Goal: Task Accomplishment & Management: Manage account settings

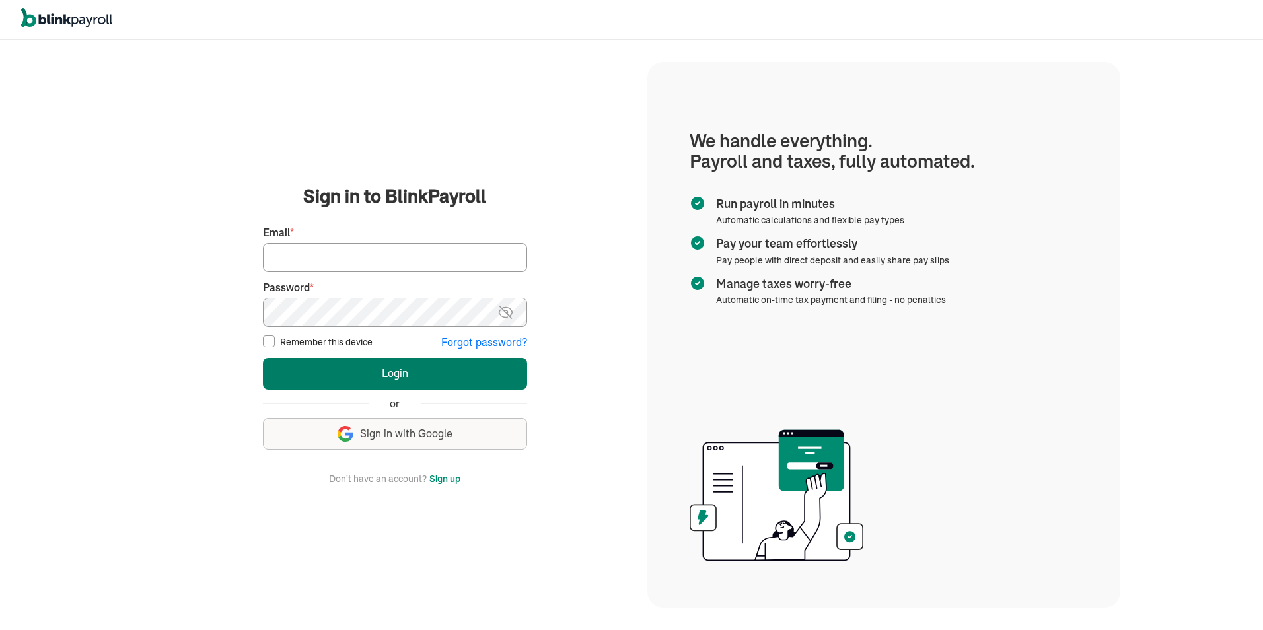
type input "[PERSON_NAME][EMAIL_ADDRESS][DOMAIN_NAME]"
click at [418, 389] on button "Login" at bounding box center [395, 374] width 264 height 32
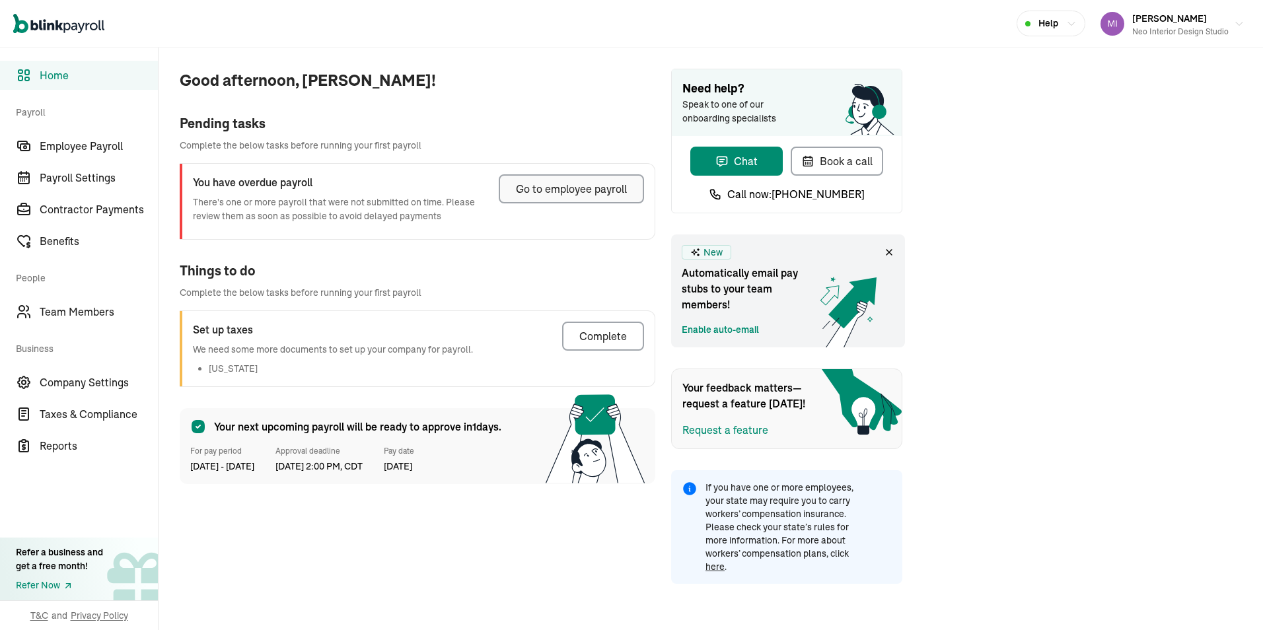
click at [608, 183] on div "Go to employee payroll" at bounding box center [571, 189] width 111 height 16
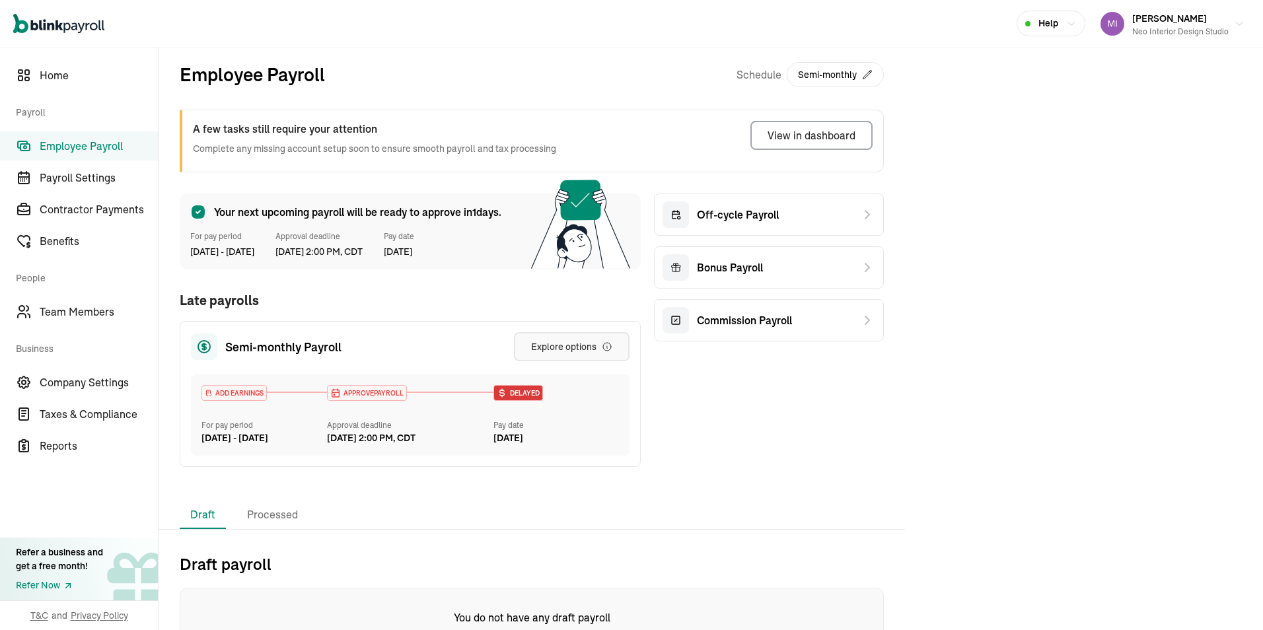
click at [560, 345] on div "Explore options" at bounding box center [571, 346] width 81 height 13
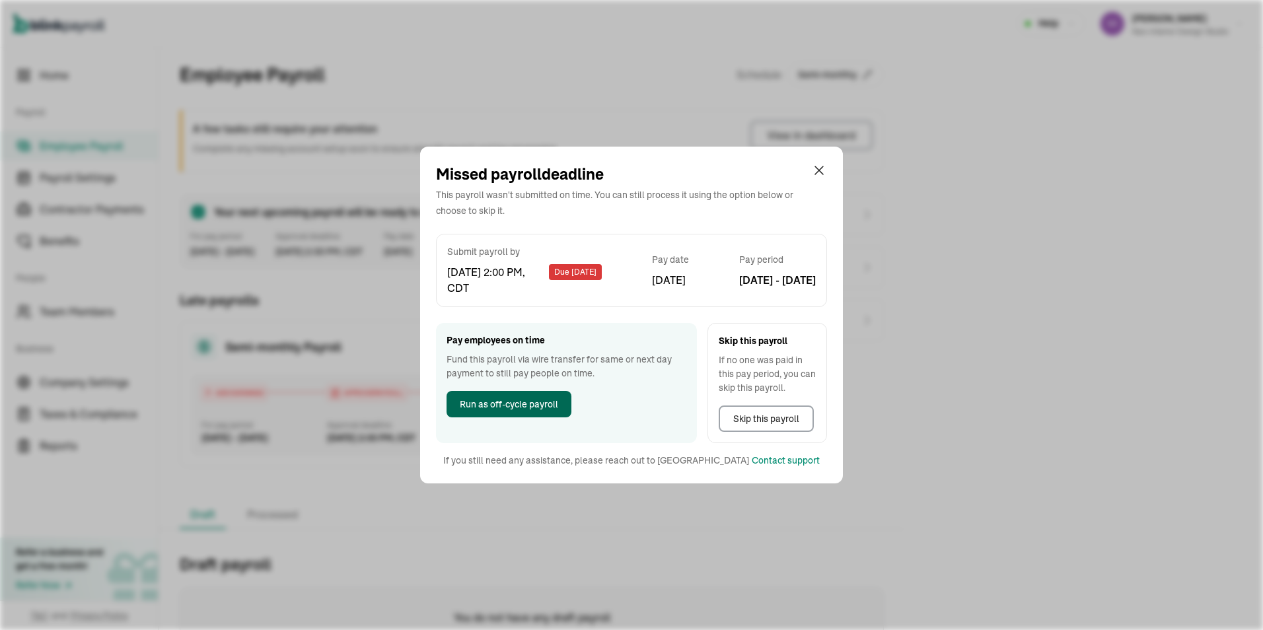
click at [513, 404] on span "Run as off-cycle payroll" at bounding box center [509, 405] width 98 height 14
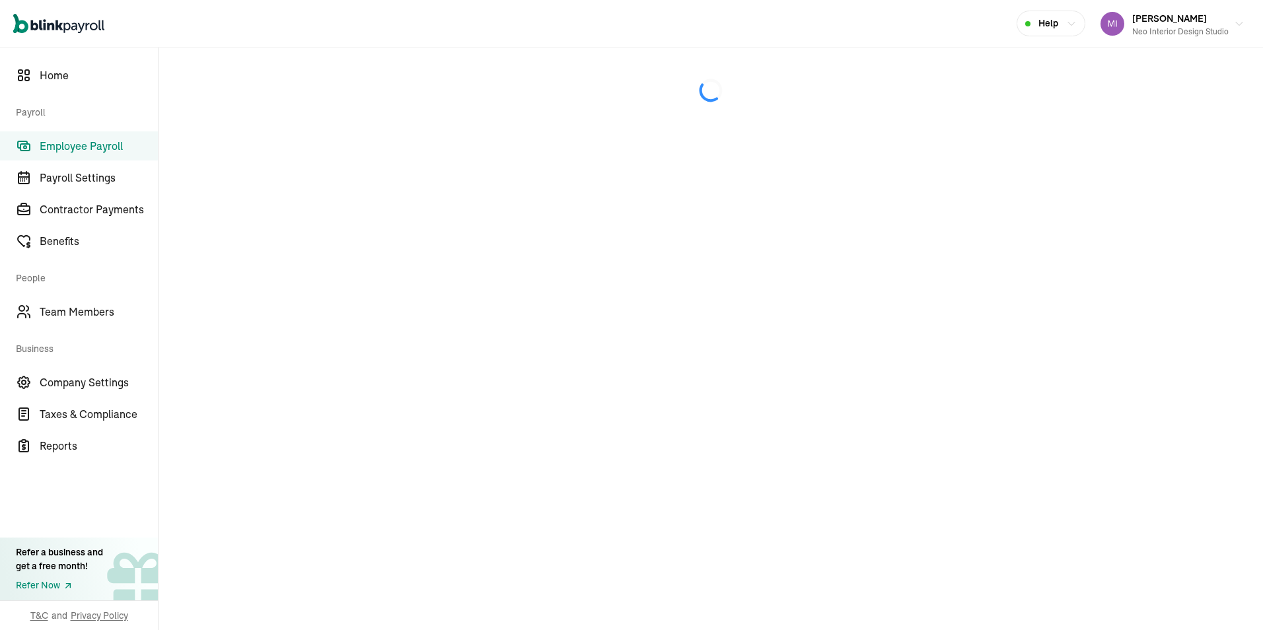
select select "direct_deposit"
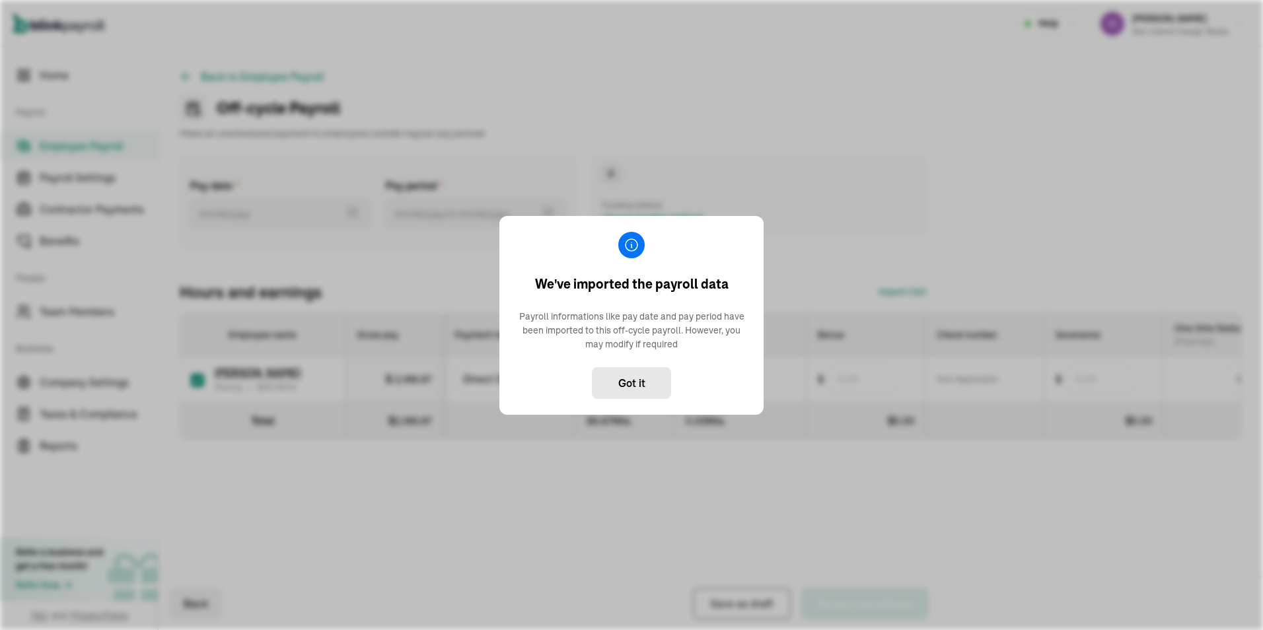
type input "07/31/2025 ~ 08/15/2025"
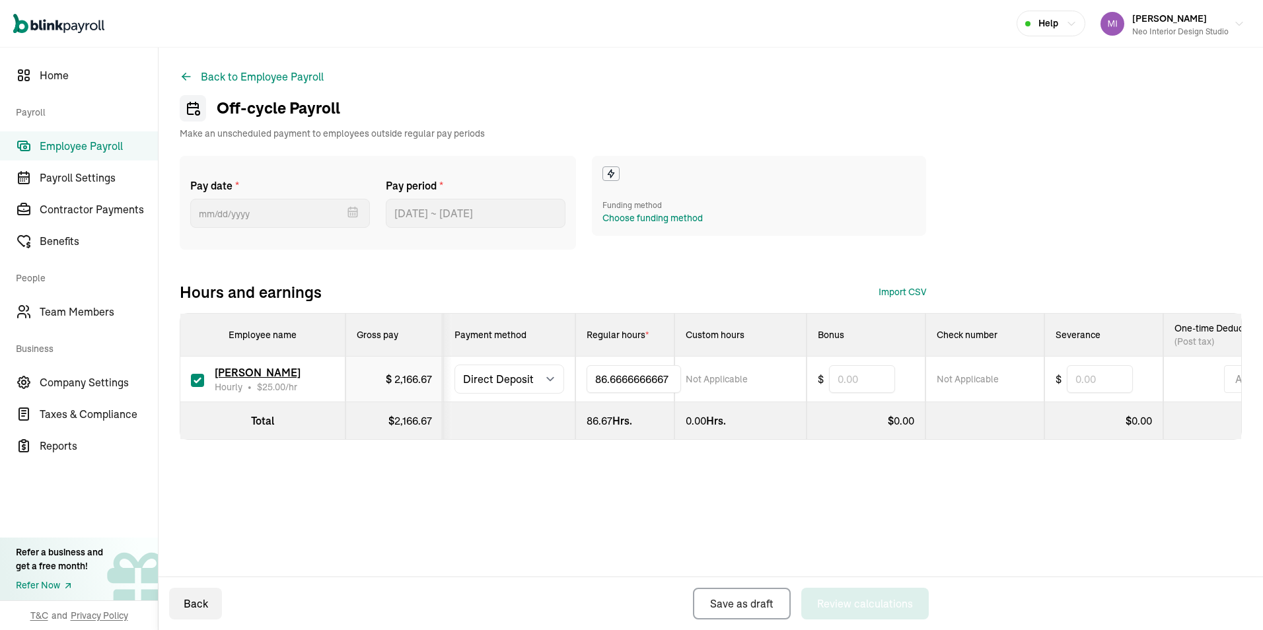
drag, startPoint x: 628, startPoint y: 378, endPoint x: 545, endPoint y: 371, distance: 82.9
drag, startPoint x: 667, startPoint y: 375, endPoint x: 579, endPoint y: 375, distance: 87.9
click at [579, 375] on td "86.6666666667" at bounding box center [625, 380] width 99 height 46
type input "42.25"
click at [488, 537] on div "Back to Employee Payroll Off-cycle Payroll Make an unscheduled payment to emplo…" at bounding box center [711, 339] width 1105 height 583
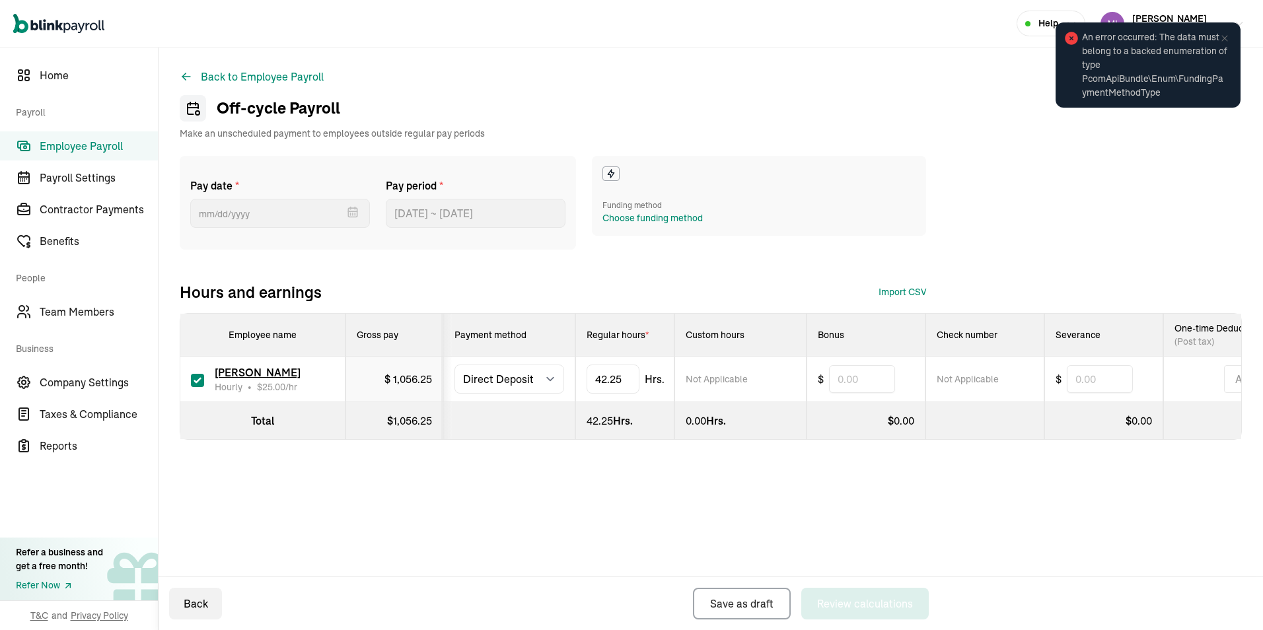
click at [1015, 131] on div "Back to Employee Payroll Off-cycle Payroll Make an unscheduled payment to emplo…" at bounding box center [711, 281] width 1105 height 466
click at [1164, 55] on span "An error occurred: The data must belong to a backed enumeration of type PcomApi…" at bounding box center [1154, 64] width 145 height 69
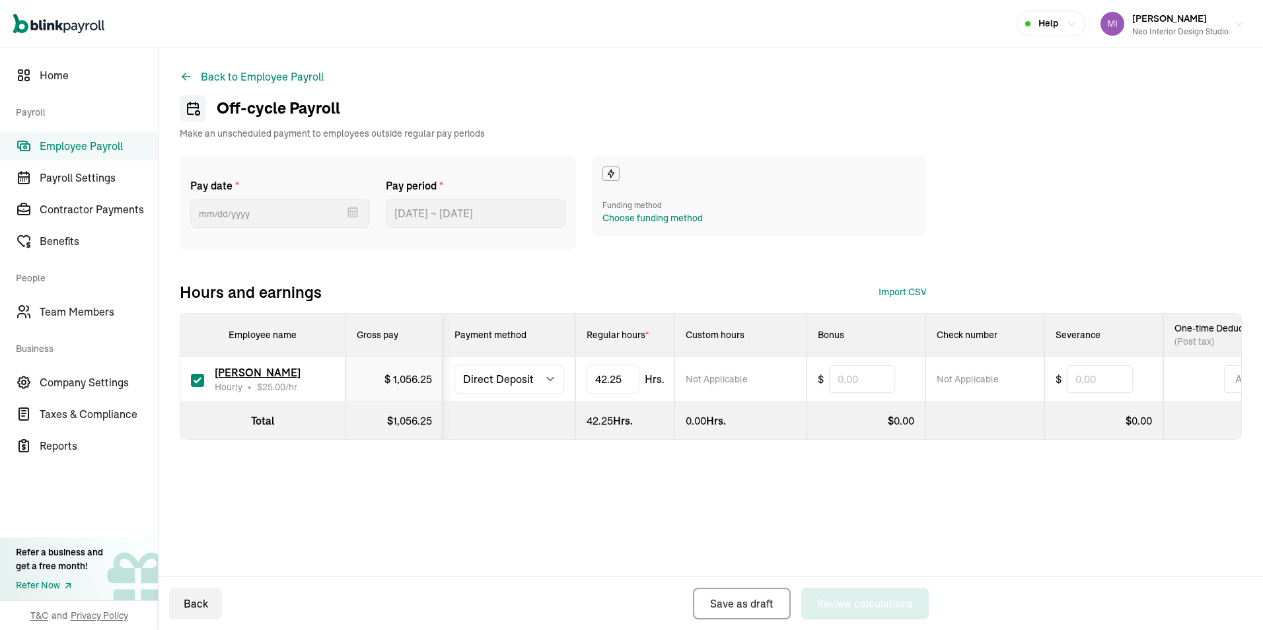
click at [1036, 330] on th "Check number" at bounding box center [985, 335] width 119 height 43
click at [182, 607] on button "Back" at bounding box center [195, 604] width 53 height 32
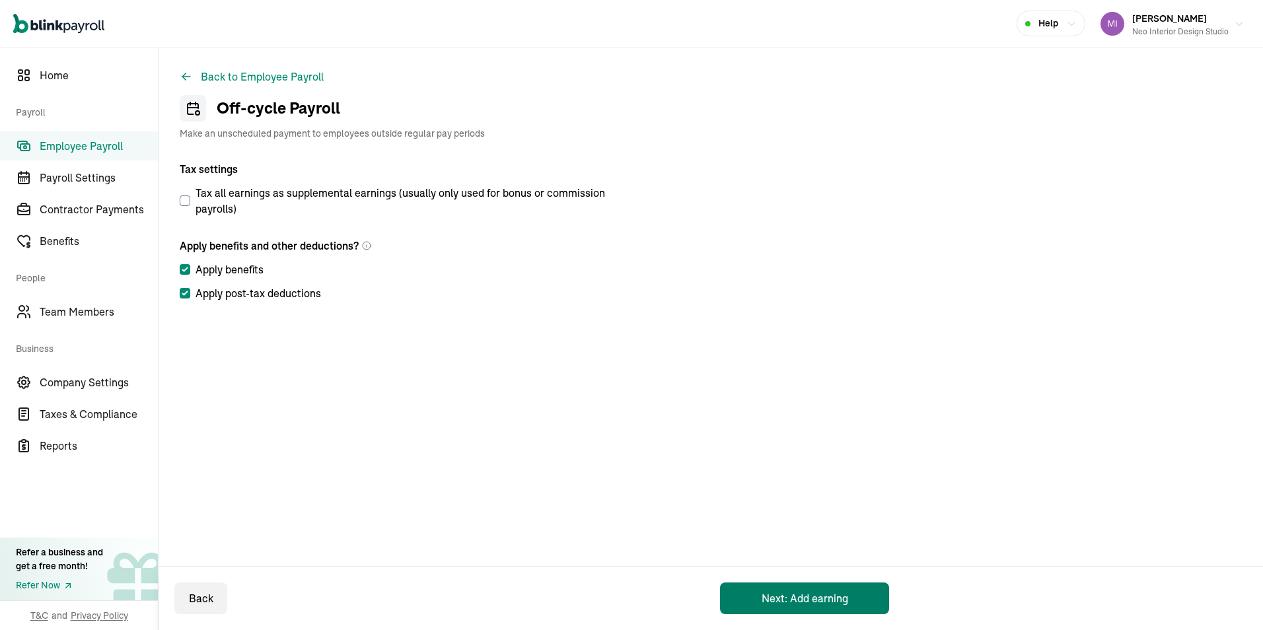
click at [808, 591] on button "Next: Add earning" at bounding box center [804, 599] width 169 height 32
select select "direct_deposit"
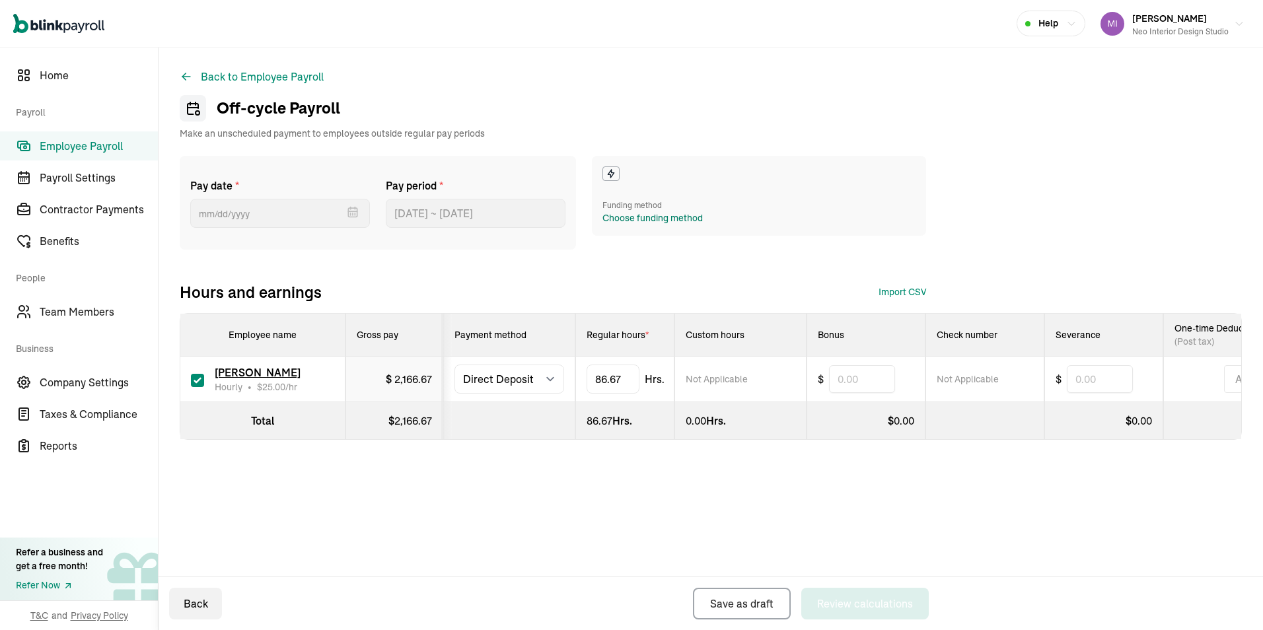
click at [635, 223] on div "Choose funding method" at bounding box center [653, 218] width 100 height 14
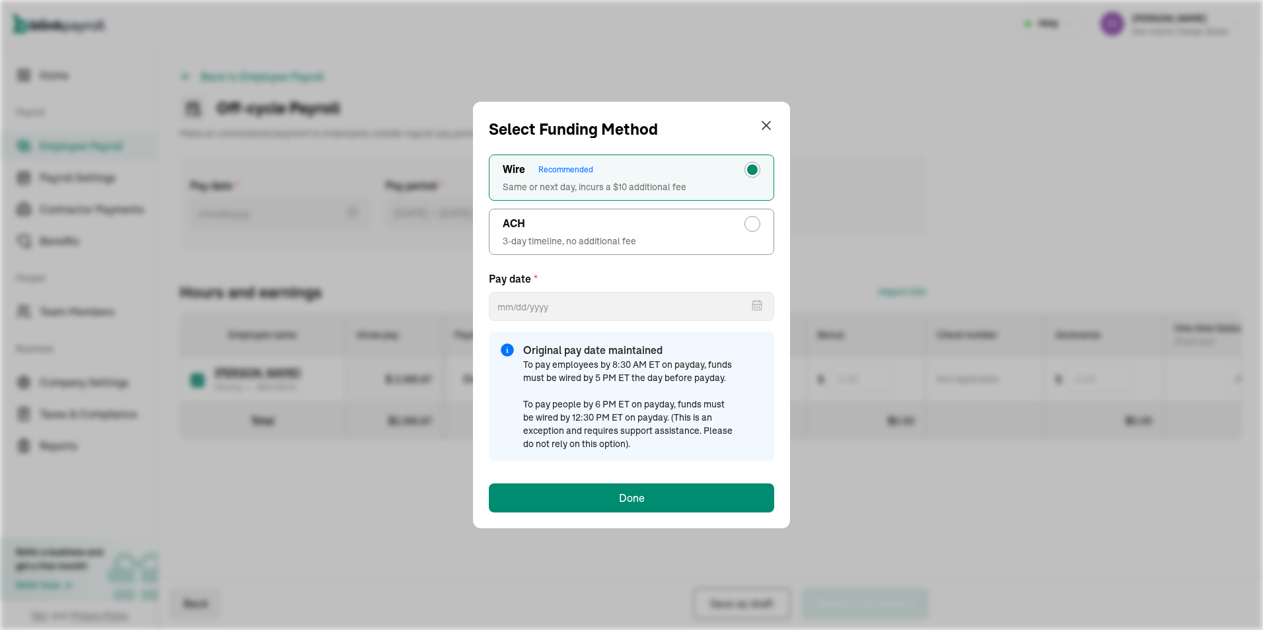
click at [670, 233] on label "ACH 3-day timeline, no additional fee" at bounding box center [631, 232] width 285 height 46
click at [751, 226] on input "ACH 3-day timeline, no additional fee" at bounding box center [756, 220] width 11 height 11
radio input "true"
select select "554"
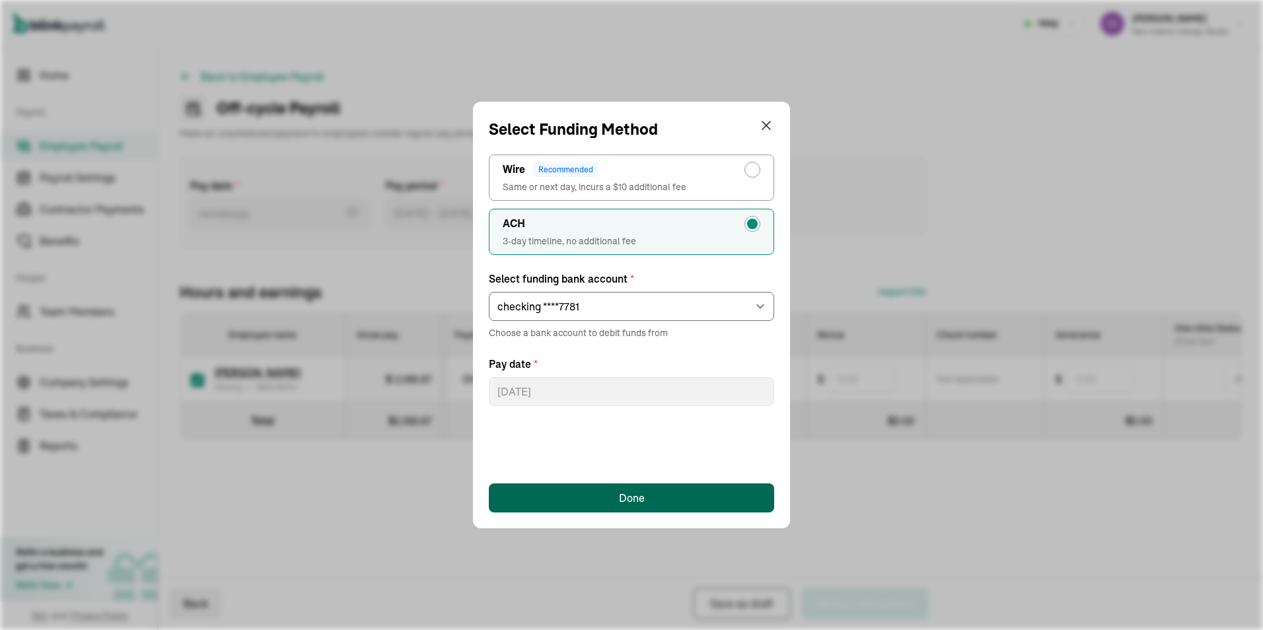
click at [592, 500] on button "Done" at bounding box center [631, 498] width 285 height 29
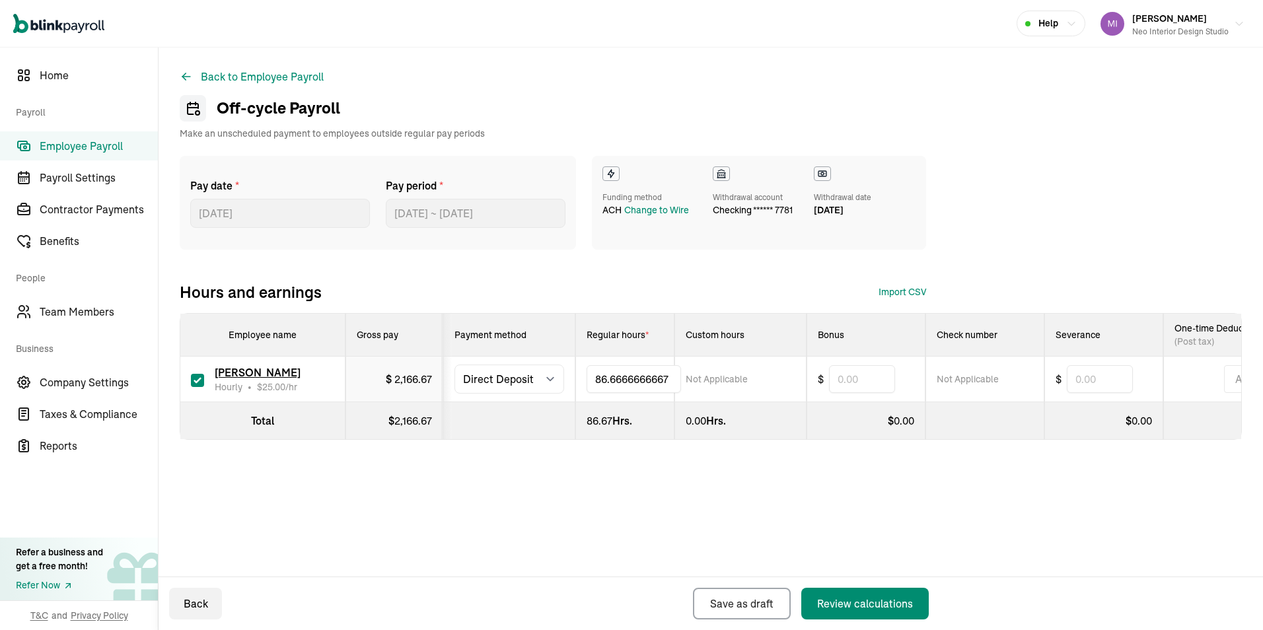
drag, startPoint x: 625, startPoint y: 378, endPoint x: 599, endPoint y: 373, distance: 26.8
drag, startPoint x: 673, startPoint y: 377, endPoint x: 574, endPoint y: 377, distance: 99.1
click at [574, 377] on tr "Emily Gunderson Hourly • $ 25.00 /hr $ 2,166.67 Select method Direct Deposit Ca…" at bounding box center [797, 380] width 1234 height 46
type input "42.25"
click at [554, 471] on div "Pay date * 08/21/2025 Aug 2025 Mon Tue Wed Thu Fri Sat Sun 28 29 30 31 1 2 3 4 …" at bounding box center [711, 324] width 1062 height 337
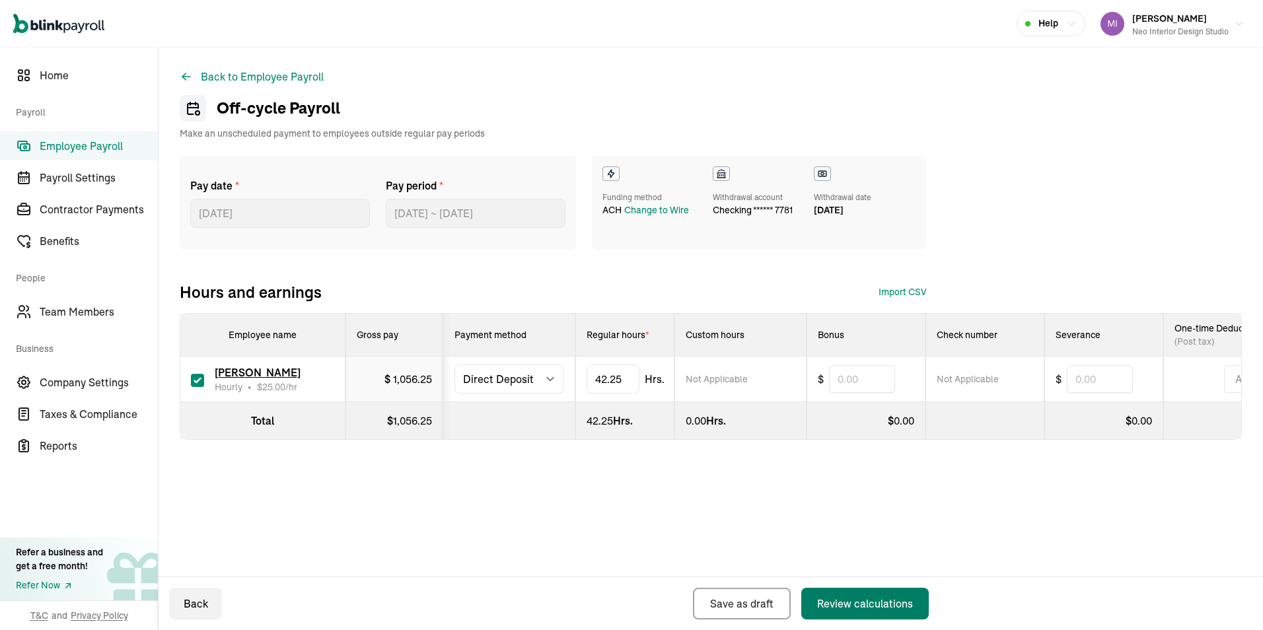
click at [877, 609] on div "Review calculations" at bounding box center [865, 604] width 96 height 16
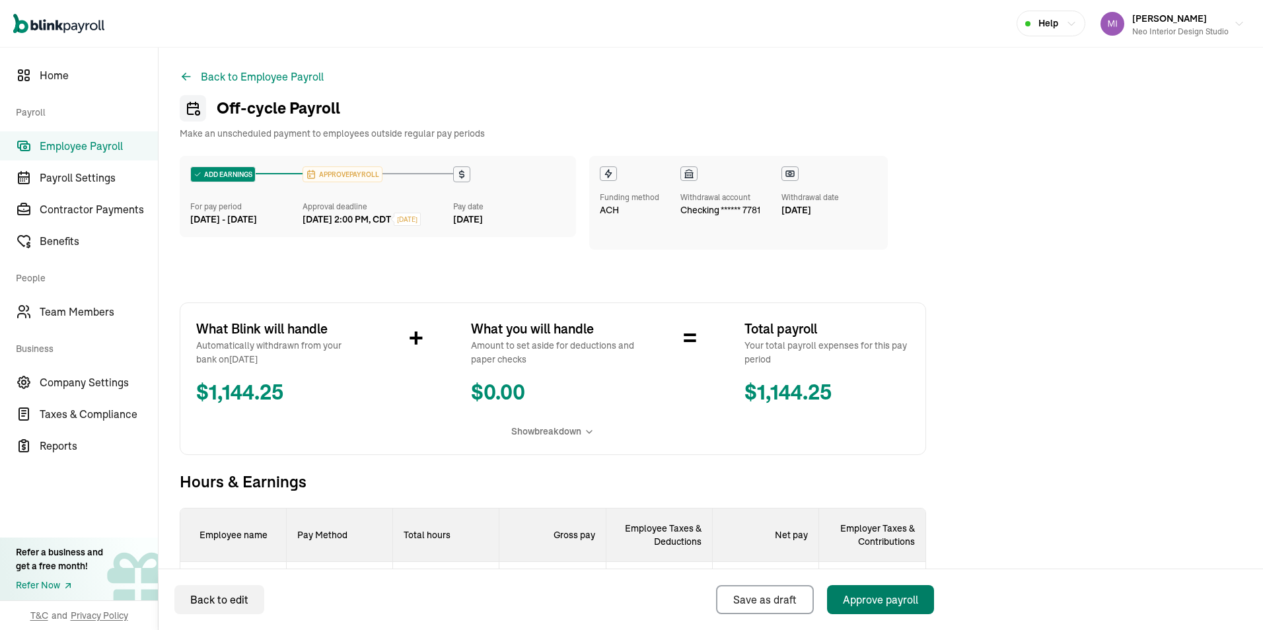
click at [862, 593] on div "Approve payroll" at bounding box center [880, 600] width 75 height 16
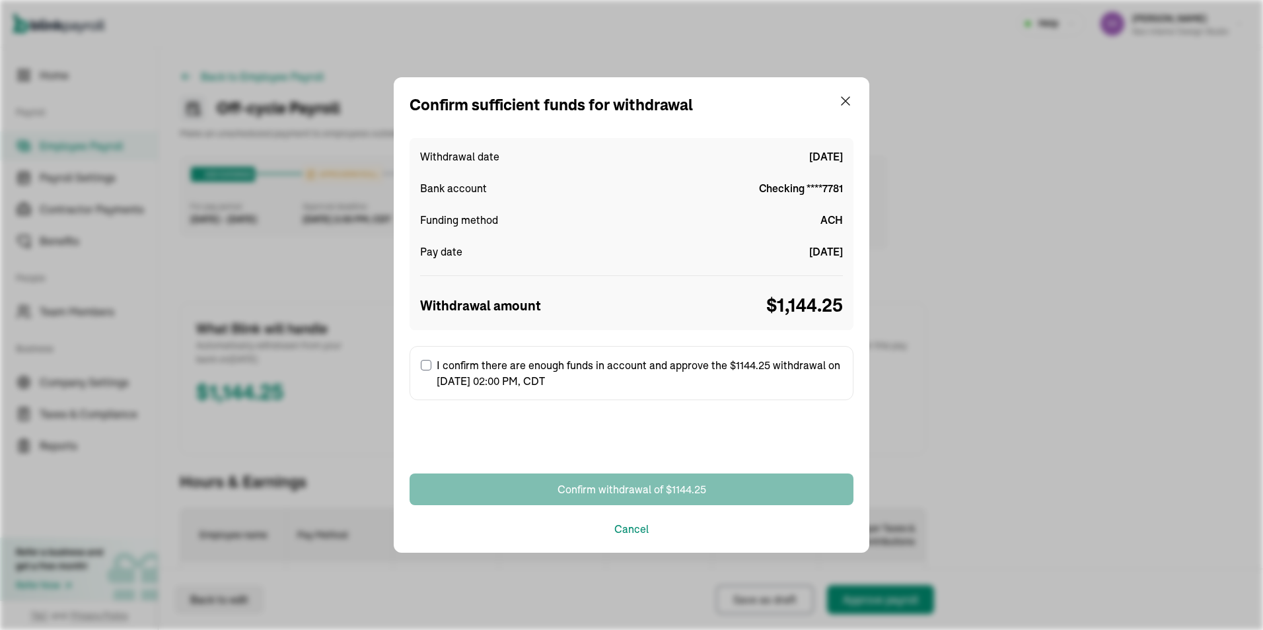
click at [428, 361] on input "I confirm there are enough funds in account and approve the $1144.25 withdrawal…" at bounding box center [426, 365] width 11 height 11
checkbox input "true"
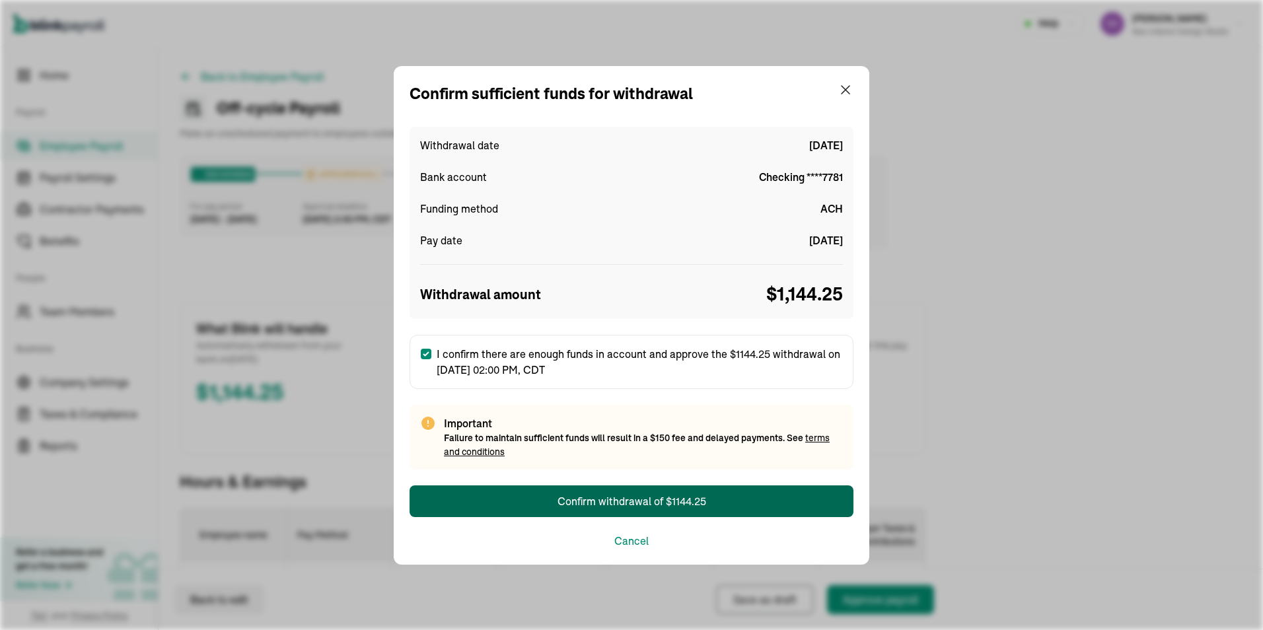
click at [661, 500] on div "Confirm withdrawal of $1144.25" at bounding box center [632, 502] width 149 height 16
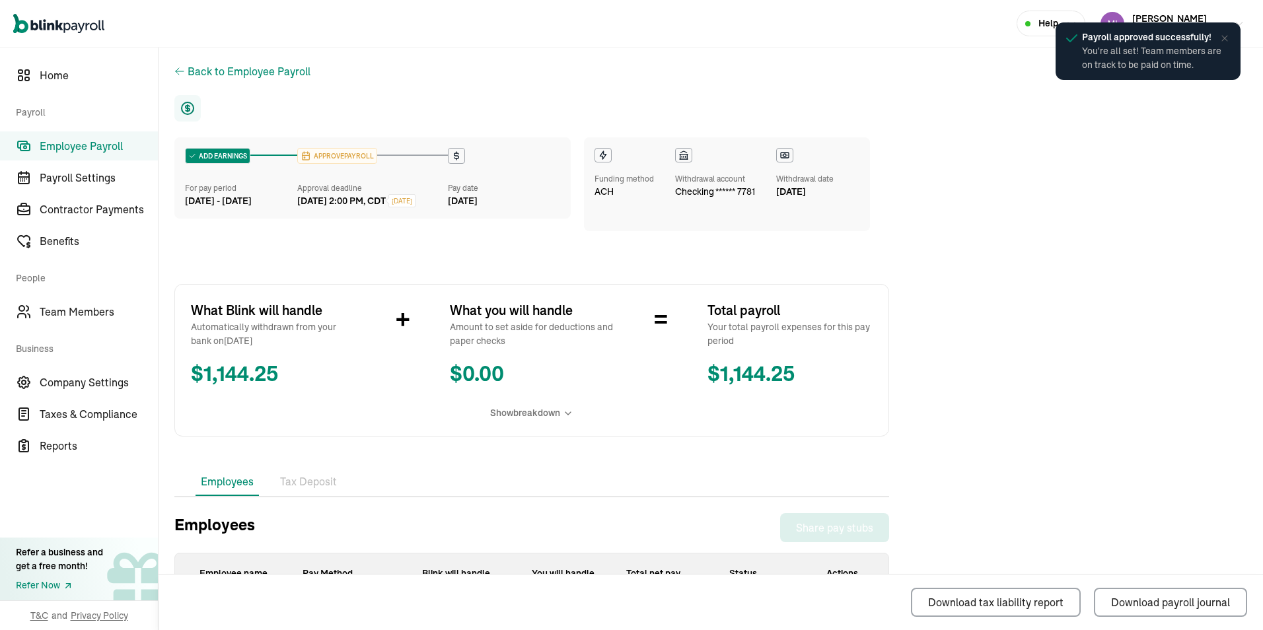
click at [953, 328] on main "Back to Employee Payroll ADD EARNINGS For pay period Jul 31 - Aug 15, 2025 APPR…" at bounding box center [711, 403] width 1105 height 710
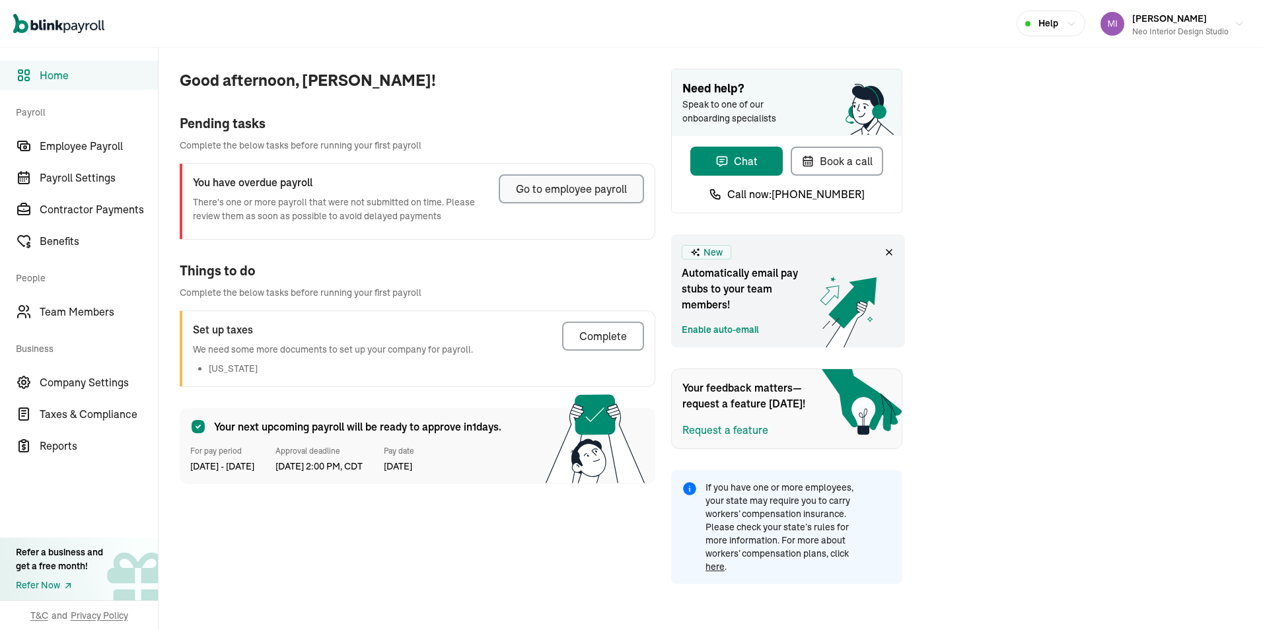
click at [608, 183] on div "Go to employee payroll" at bounding box center [571, 189] width 111 height 16
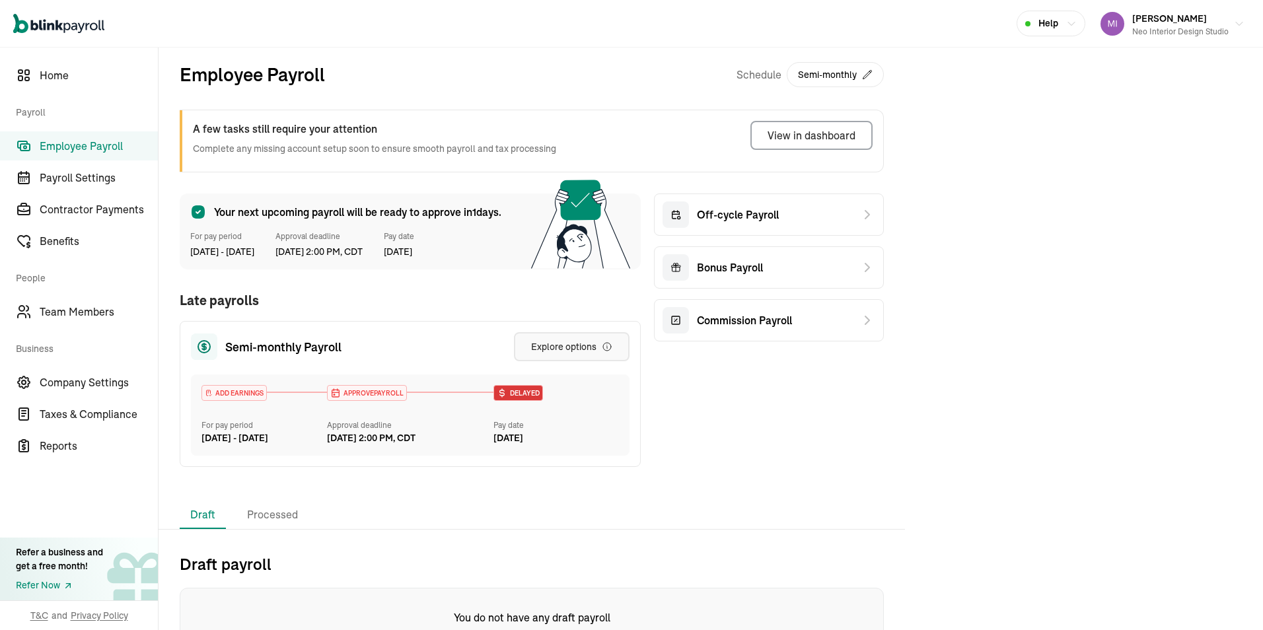
click at [560, 345] on div "Explore options" at bounding box center [571, 346] width 81 height 13
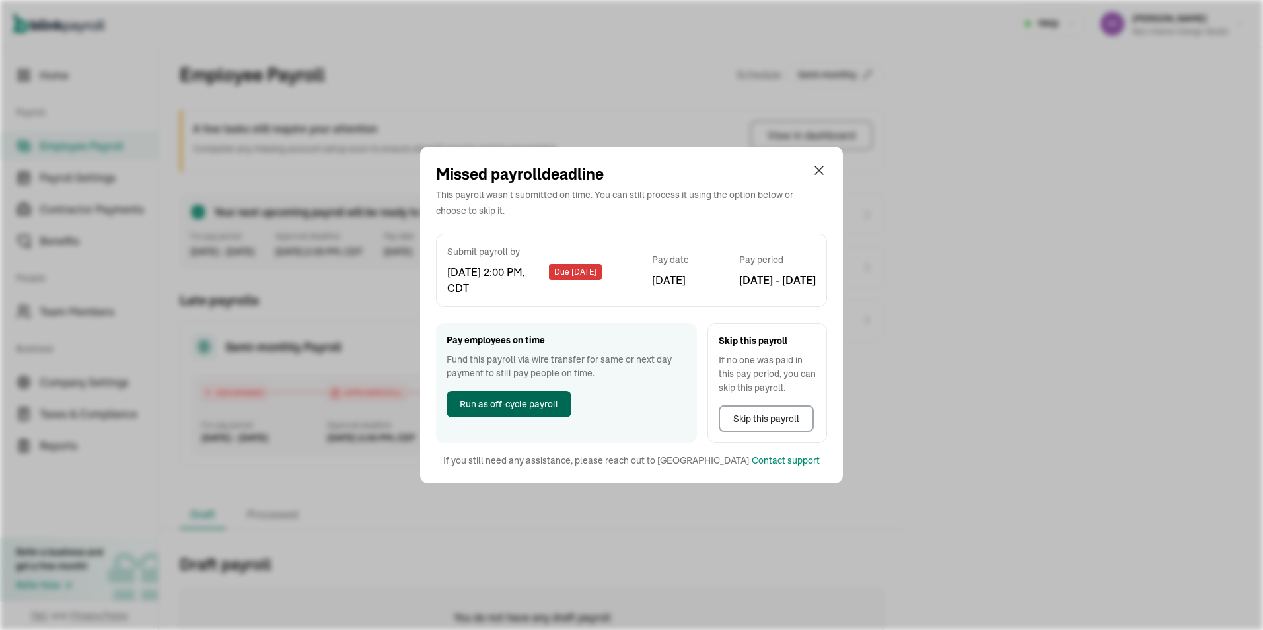
click at [513, 404] on span "Run as off-cycle payroll" at bounding box center [509, 405] width 98 height 14
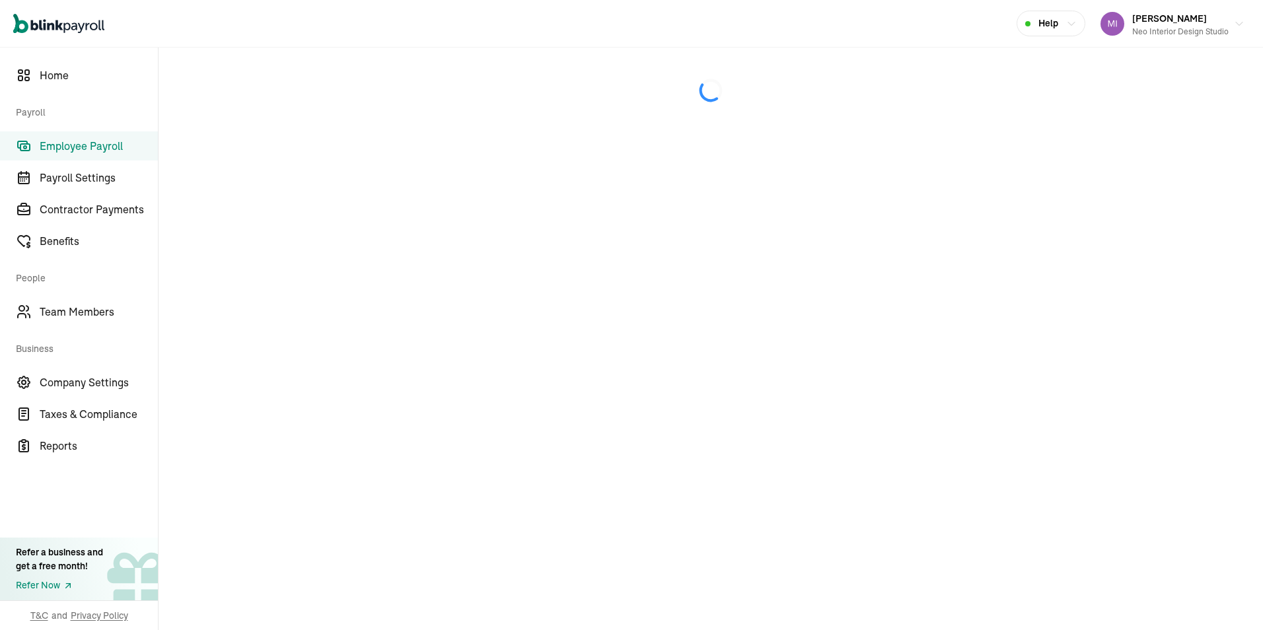
select select "direct_deposit"
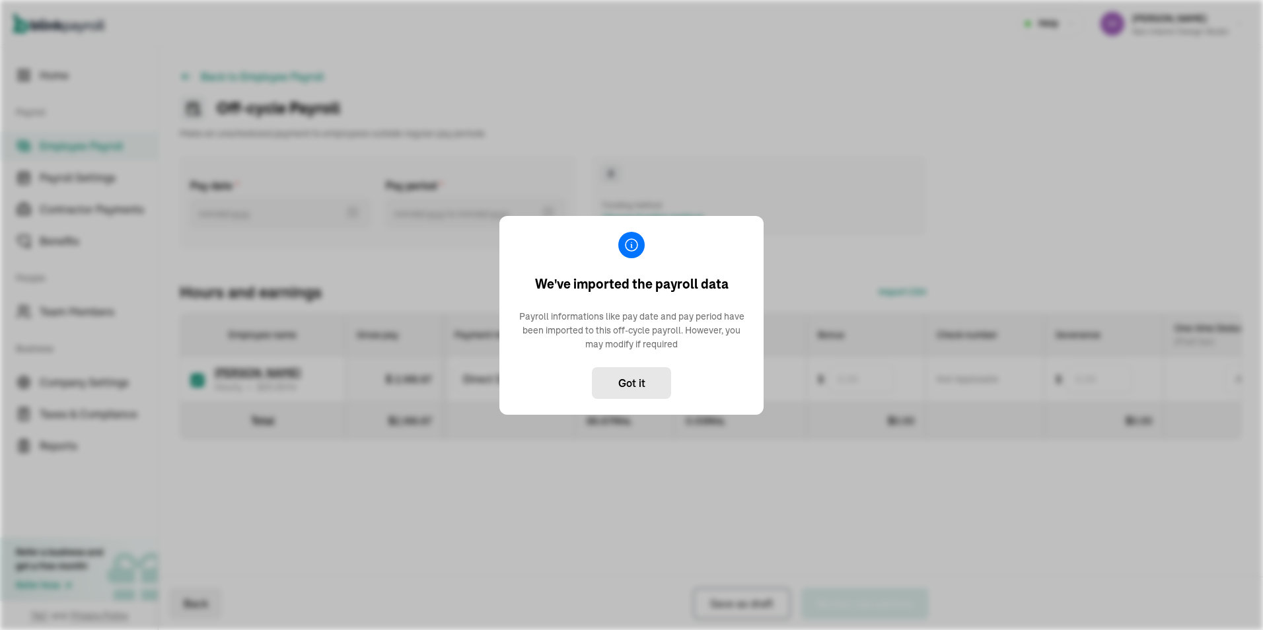
type input "07/31/2025 ~ 08/15/2025"
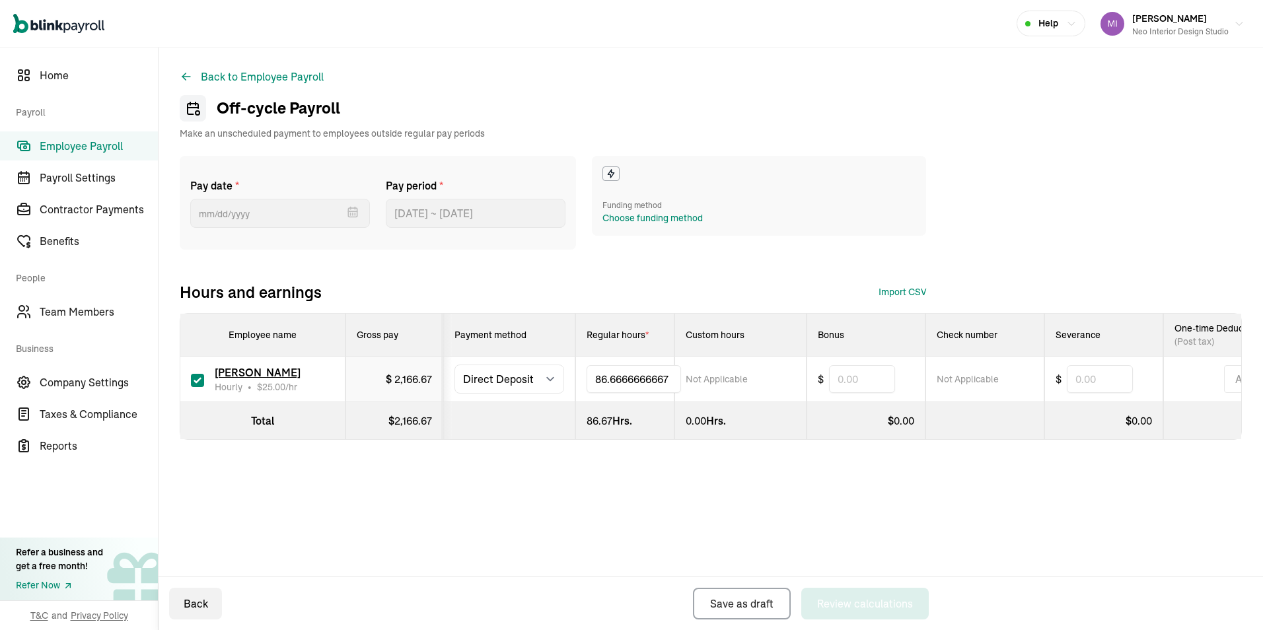
drag, startPoint x: 628, startPoint y: 378, endPoint x: 545, endPoint y: 371, distance: 82.9
drag, startPoint x: 667, startPoint y: 375, endPoint x: 579, endPoint y: 375, distance: 87.9
click at [579, 375] on td "86.6666666667" at bounding box center [625, 380] width 99 height 46
type input "42.25"
click at [488, 537] on div "Back to Employee Payroll Off-cycle Payroll Make an unscheduled payment to emplo…" at bounding box center [711, 339] width 1105 height 583
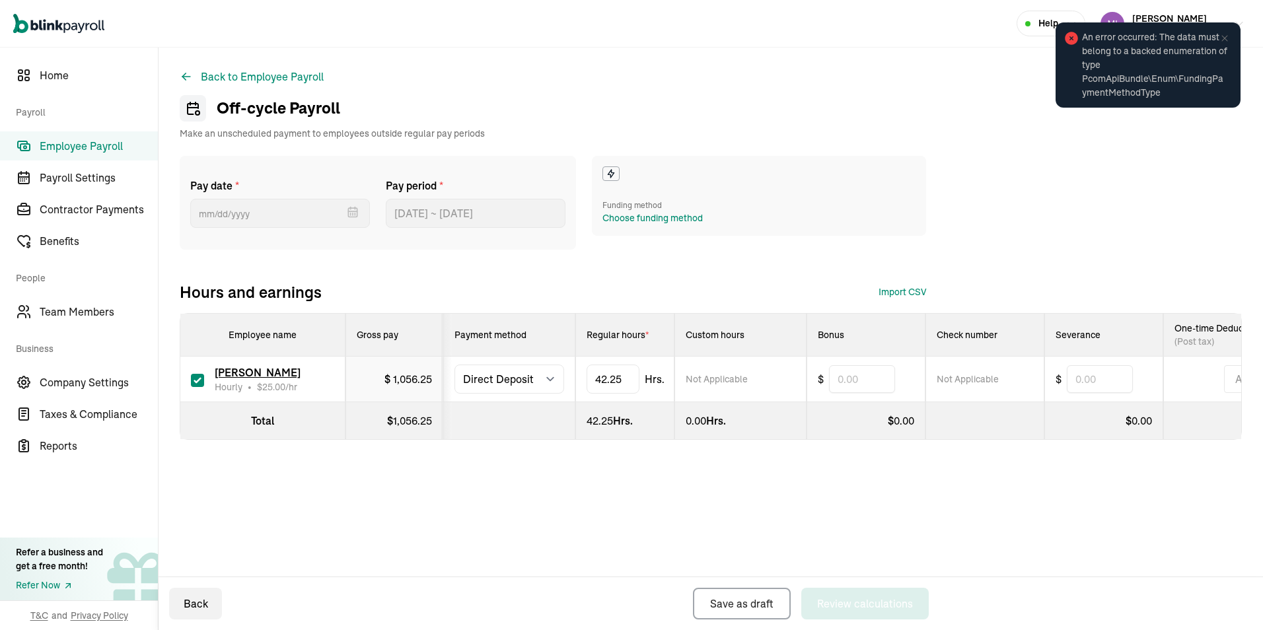
click at [1015, 131] on div "Back to Employee Payroll Off-cycle Payroll Make an unscheduled payment to emplo…" at bounding box center [711, 281] width 1105 height 466
click at [1164, 55] on span "An error occurred: The data must belong to a backed enumeration of type PcomApi…" at bounding box center [1154, 64] width 145 height 69
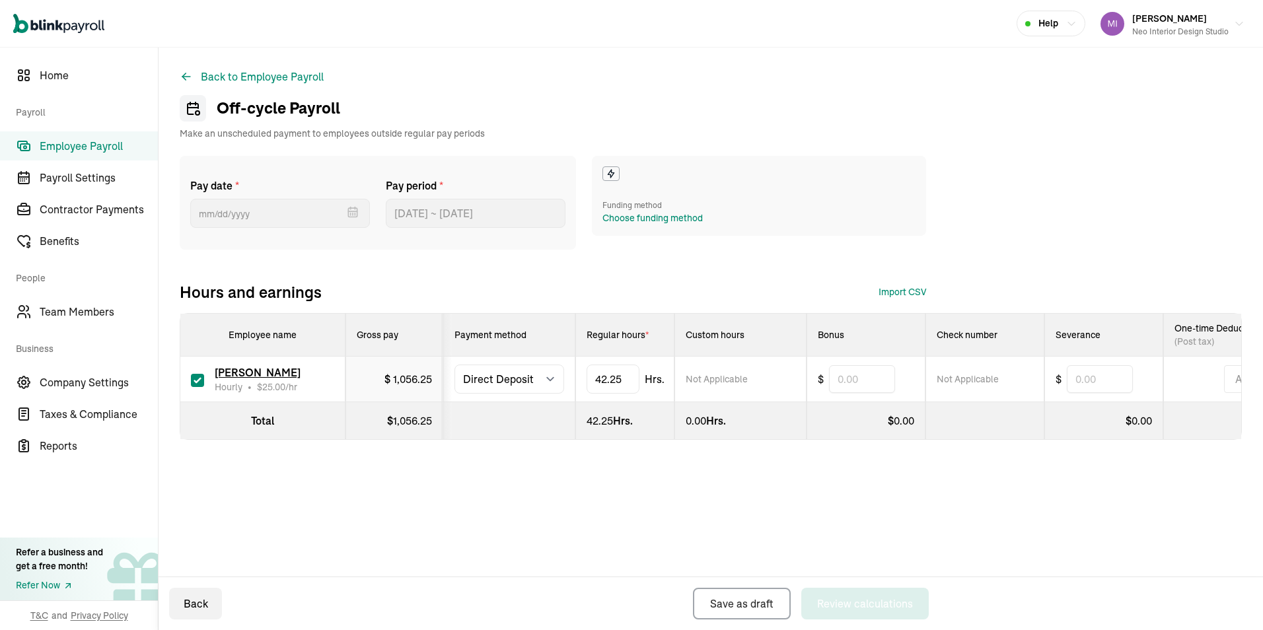
click at [1036, 330] on th "Check number" at bounding box center [985, 335] width 119 height 43
click at [182, 607] on button "Back" at bounding box center [195, 604] width 53 height 32
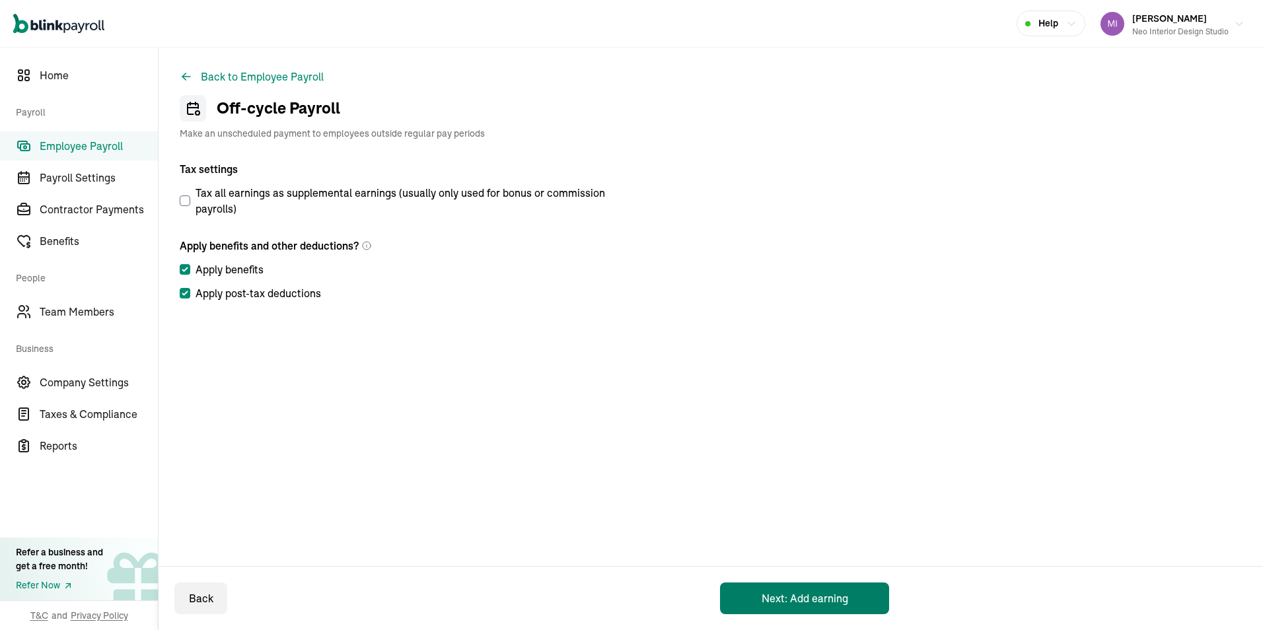
click at [808, 591] on button "Next: Add earning" at bounding box center [804, 599] width 169 height 32
select select "direct_deposit"
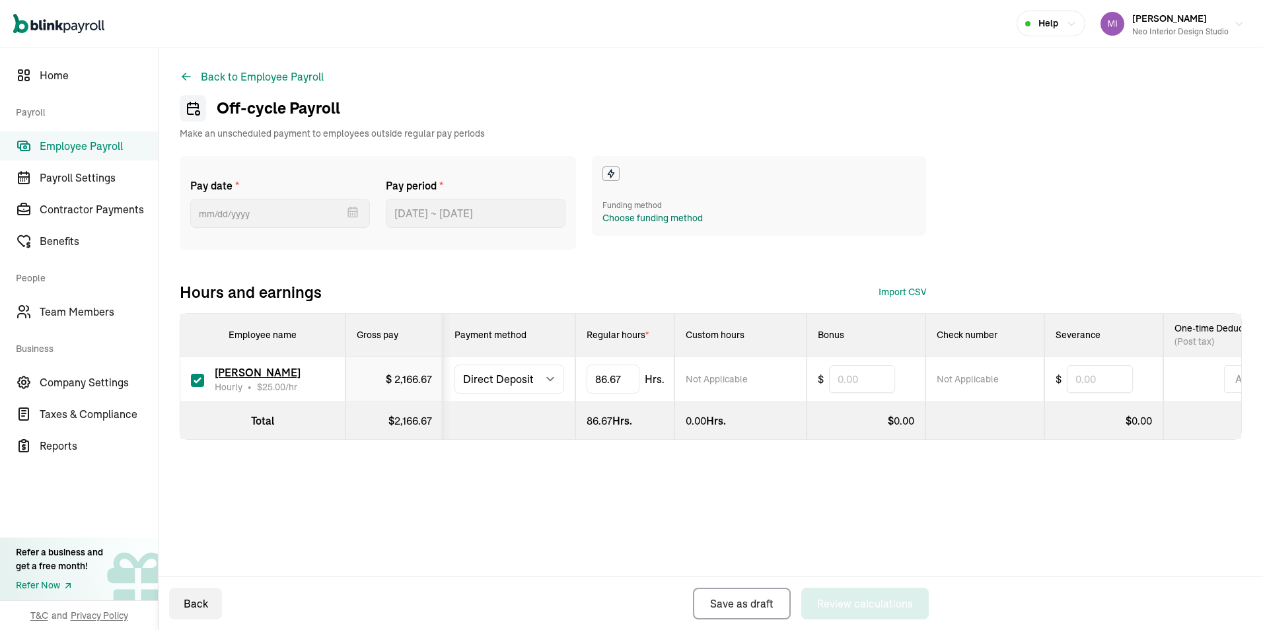
click at [635, 223] on div "Choose funding method" at bounding box center [653, 218] width 100 height 14
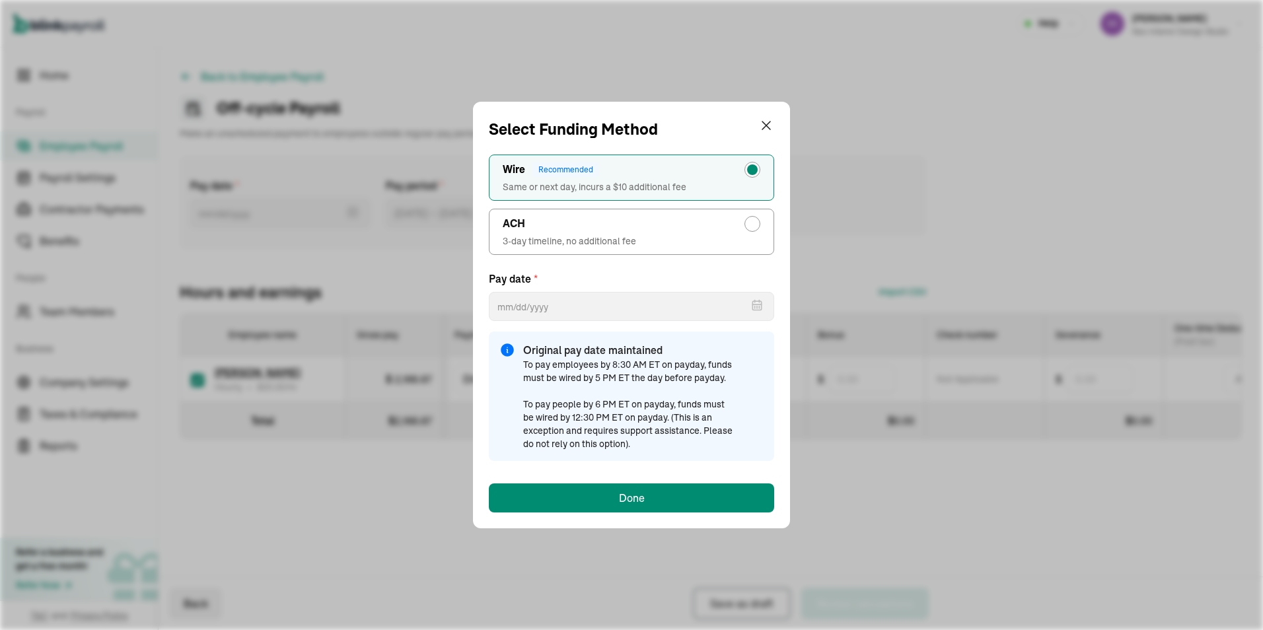
click at [670, 233] on label "ACH 3-day timeline, no additional fee" at bounding box center [631, 232] width 285 height 46
click at [751, 226] on input "ACH 3-day timeline, no additional fee" at bounding box center [756, 220] width 11 height 11
radio input "true"
select select "554"
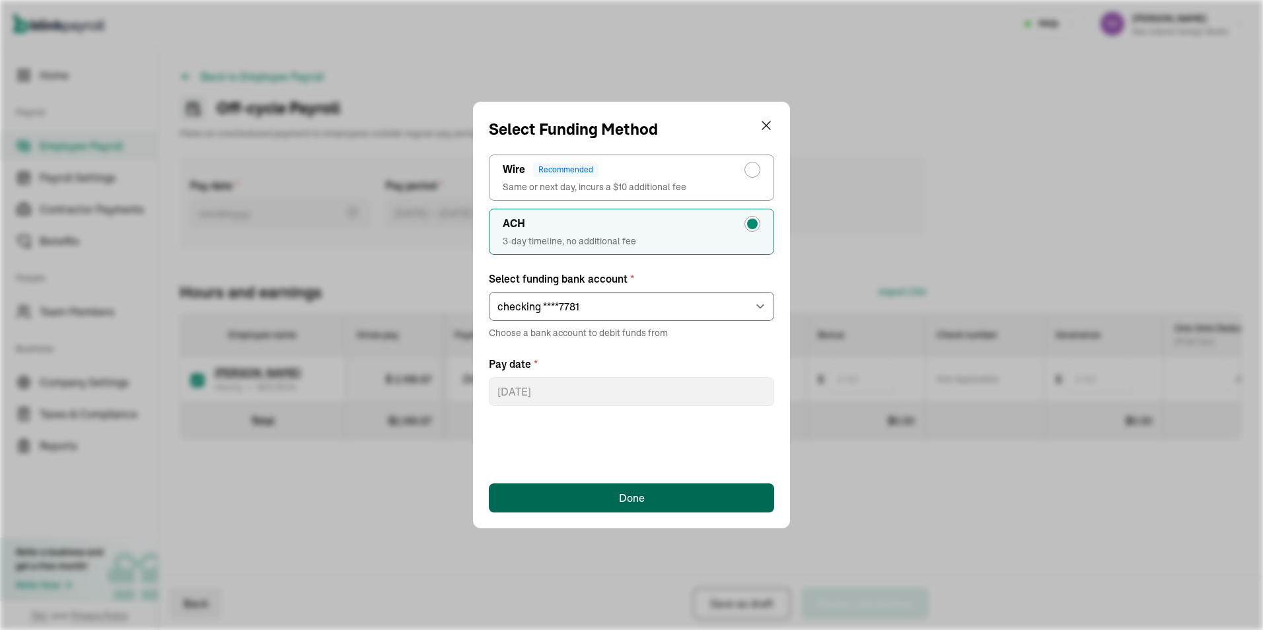
click at [592, 500] on button "Done" at bounding box center [631, 498] width 285 height 29
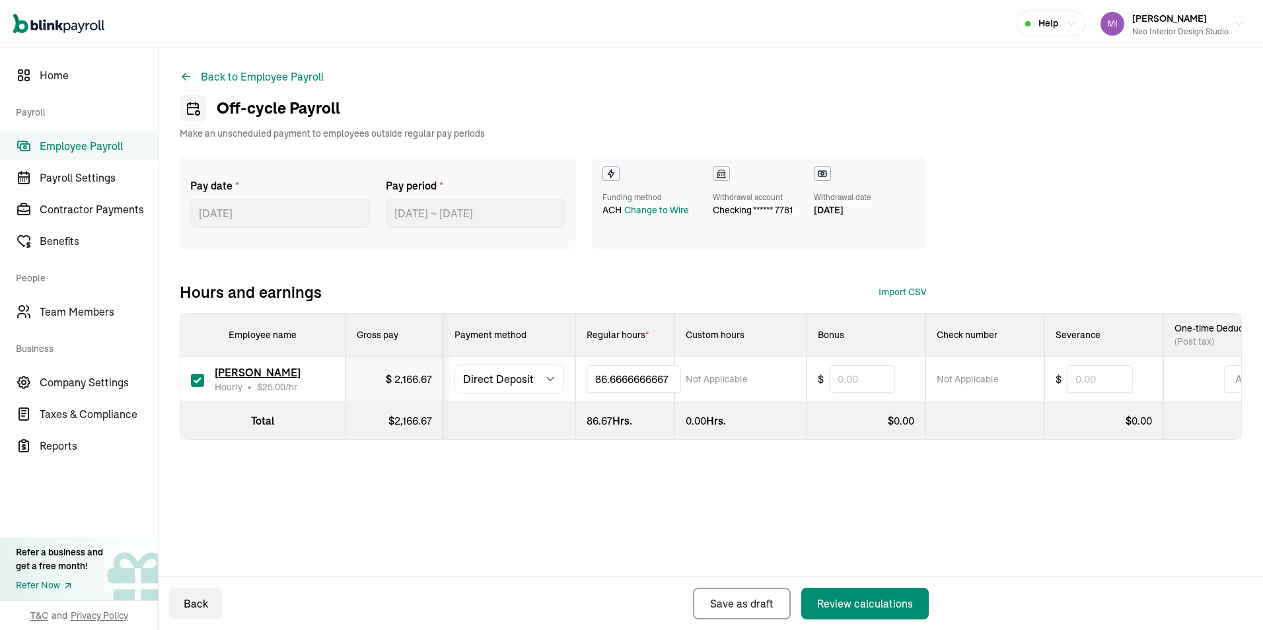
drag, startPoint x: 625, startPoint y: 378, endPoint x: 599, endPoint y: 373, distance: 26.8
drag, startPoint x: 673, startPoint y: 377, endPoint x: 574, endPoint y: 377, distance: 99.1
click at [574, 377] on tr "Emily Gunderson Hourly • $ 25.00 /hr $ 2,166.67 Select method Direct Deposit Ca…" at bounding box center [797, 380] width 1234 height 46
type input "42.25"
click at [554, 471] on div "Pay date * 08/21/2025 Aug 2025 Mon Tue Wed Thu Fri Sat Sun 28 29 30 31 1 2 3 4 …" at bounding box center [711, 324] width 1062 height 337
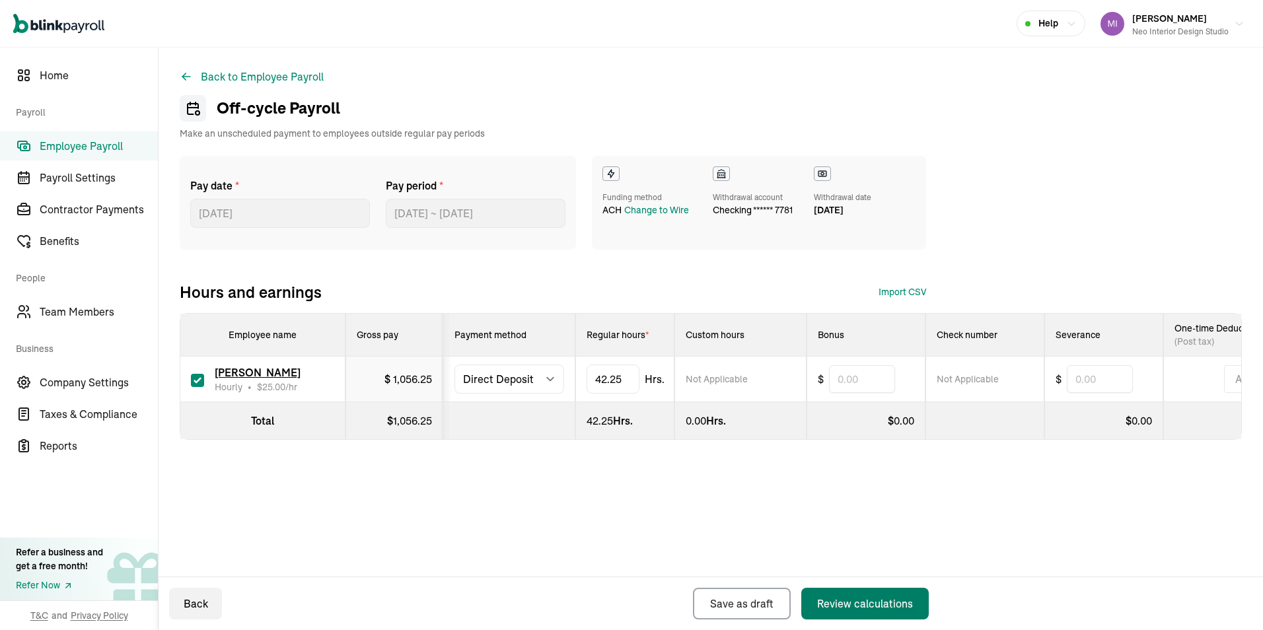
click at [877, 609] on div "Review calculations" at bounding box center [865, 604] width 96 height 16
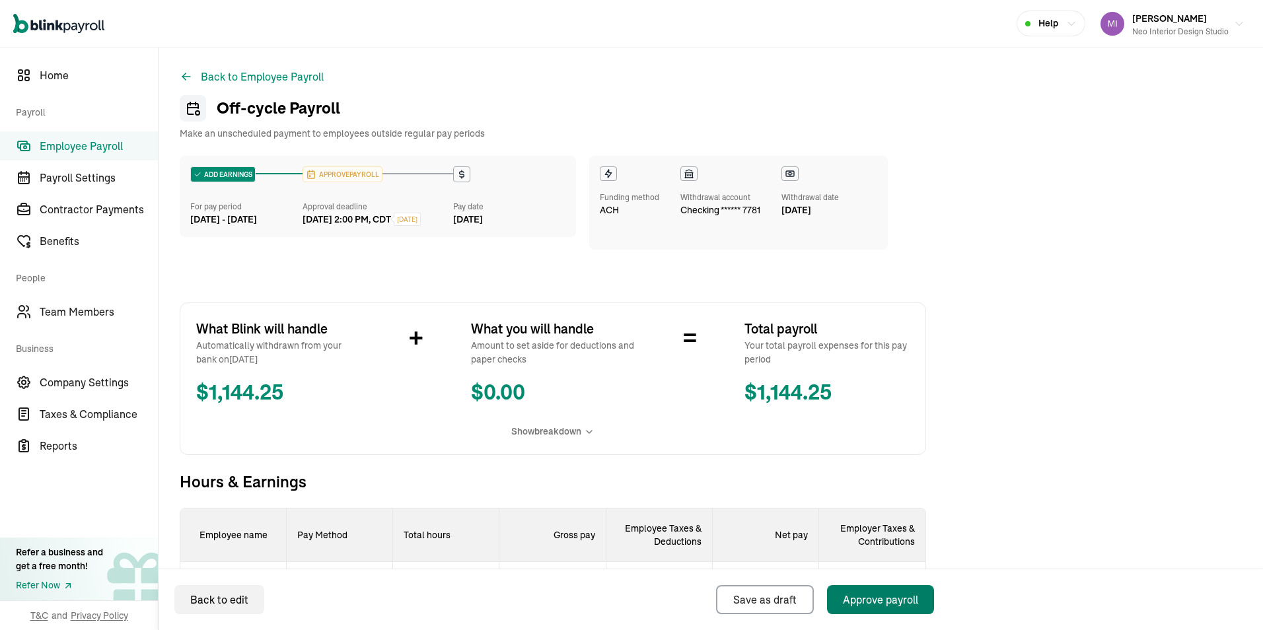
click at [862, 593] on div "Approve payroll" at bounding box center [880, 600] width 75 height 16
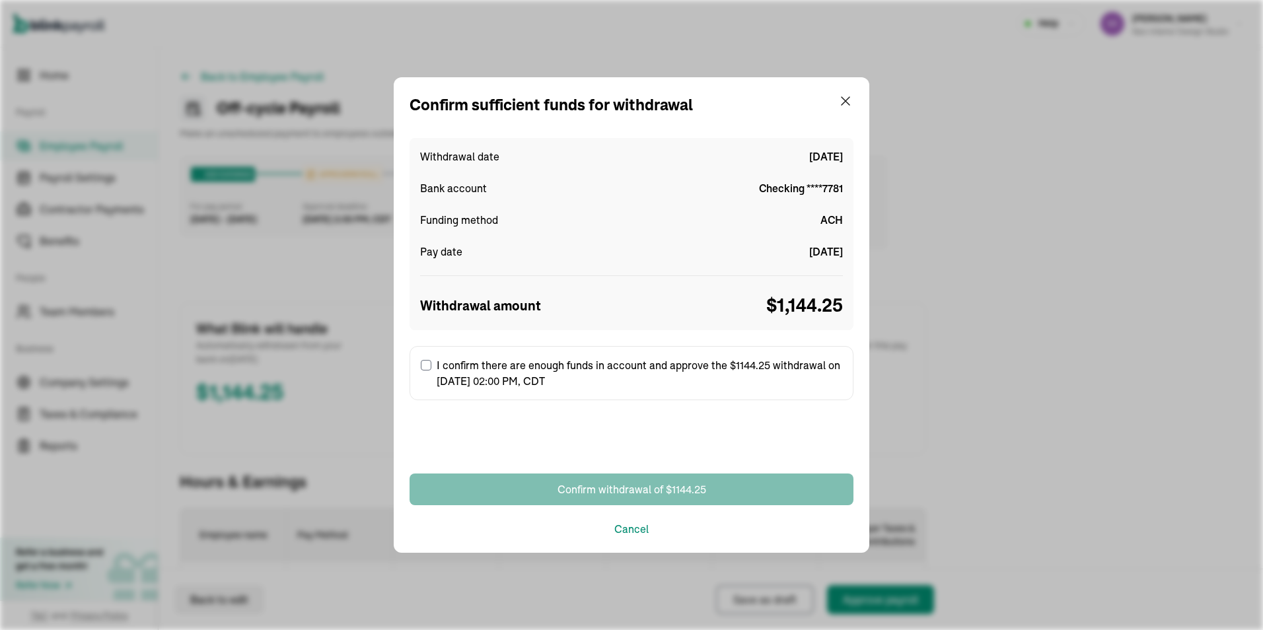
click at [428, 361] on input "I confirm there are enough funds in account and approve the $1144.25 withdrawal…" at bounding box center [426, 365] width 11 height 11
checkbox input "true"
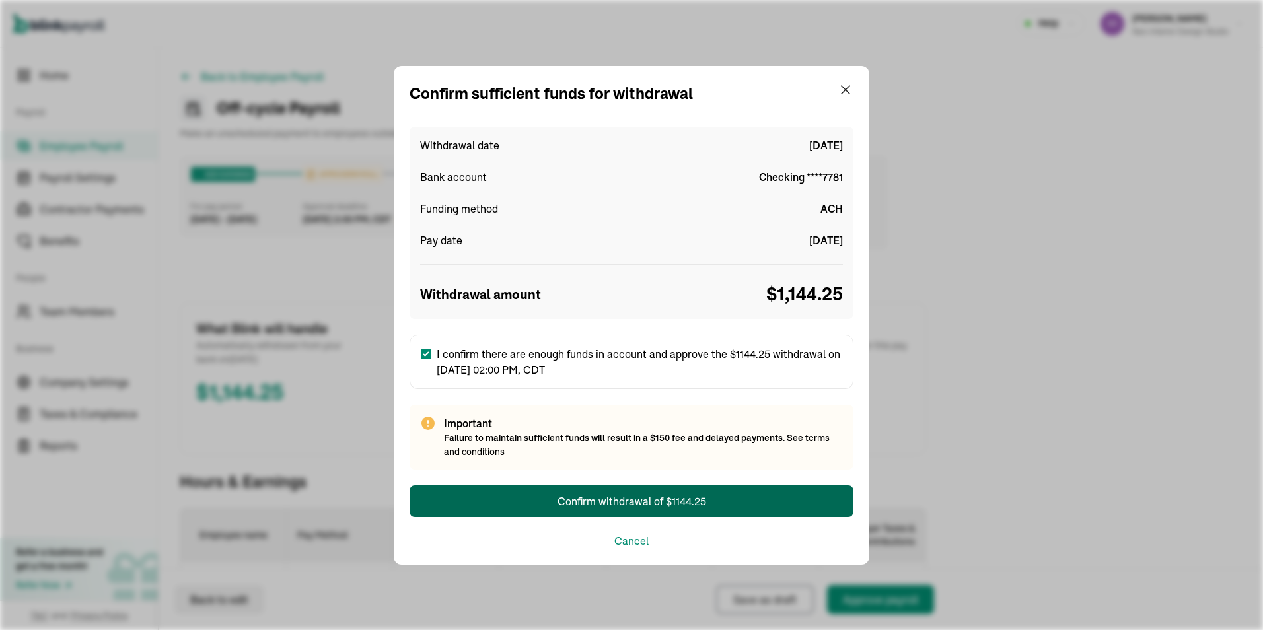
click at [661, 500] on div "Confirm withdrawal of $1144.25" at bounding box center [632, 502] width 149 height 16
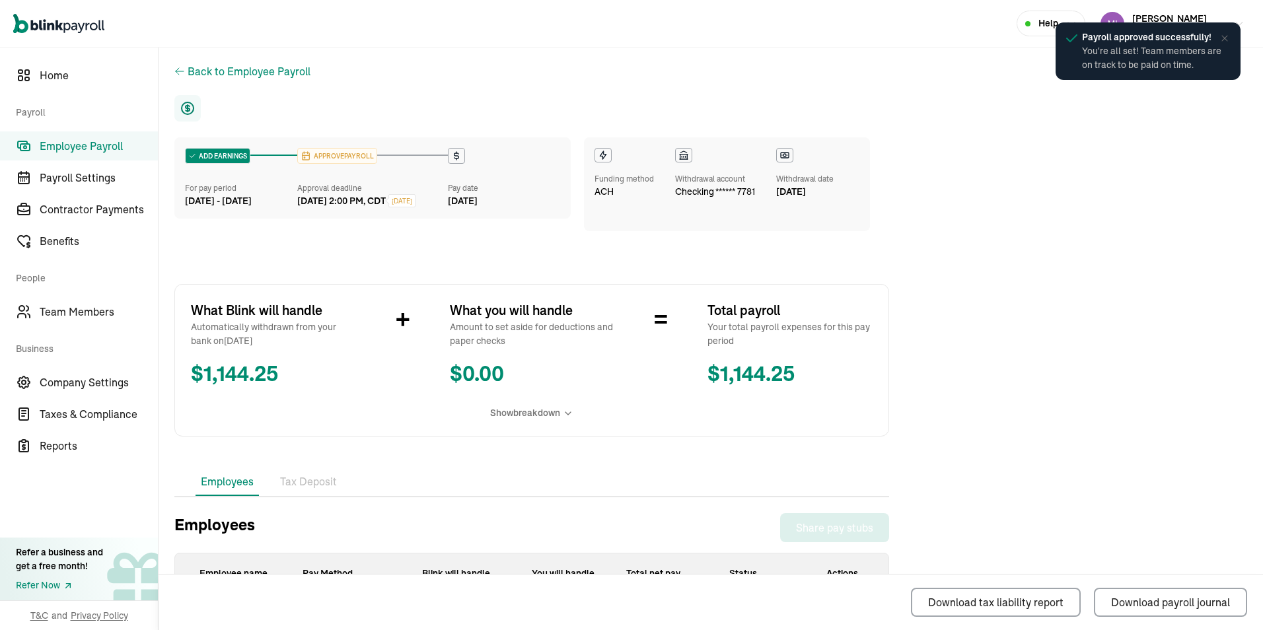
click at [953, 328] on main "Back to Employee Payroll ADD EARNINGS For pay period Jul 31 - Aug 15, 2025 APPR…" at bounding box center [711, 403] width 1105 height 710
